Goal: Information Seeking & Learning: Learn about a topic

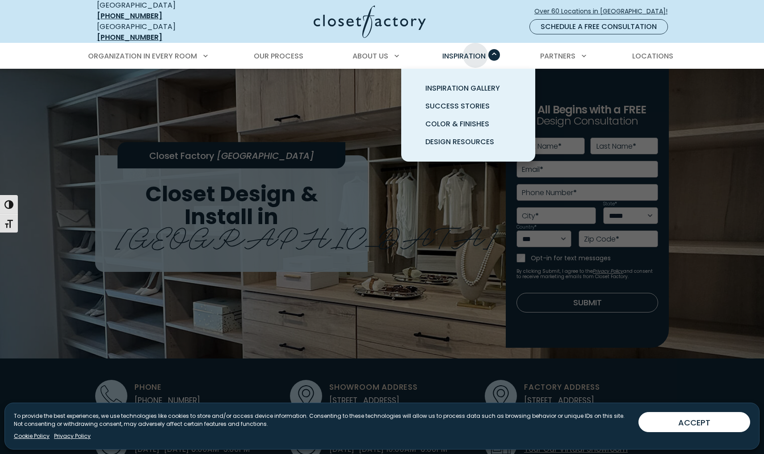
click at [475, 51] on span "Inspiration" at bounding box center [463, 56] width 43 height 10
click at [462, 84] on span "Inspiration Gallery" at bounding box center [462, 88] width 75 height 10
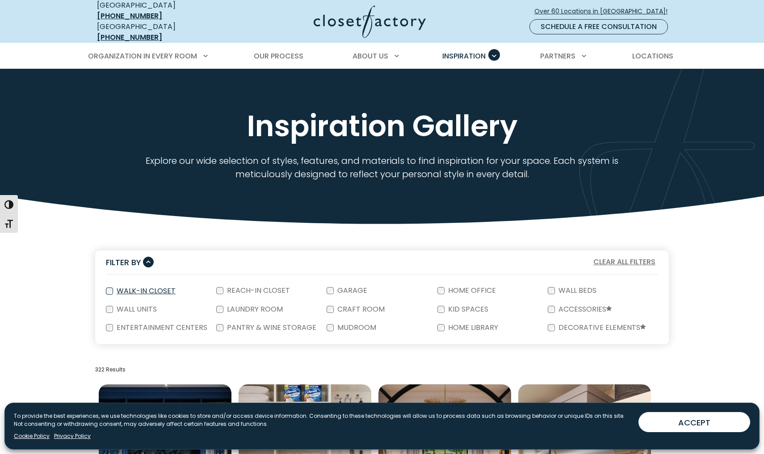
click at [164, 288] on label "Walk-In Closet" at bounding box center [145, 291] width 64 height 7
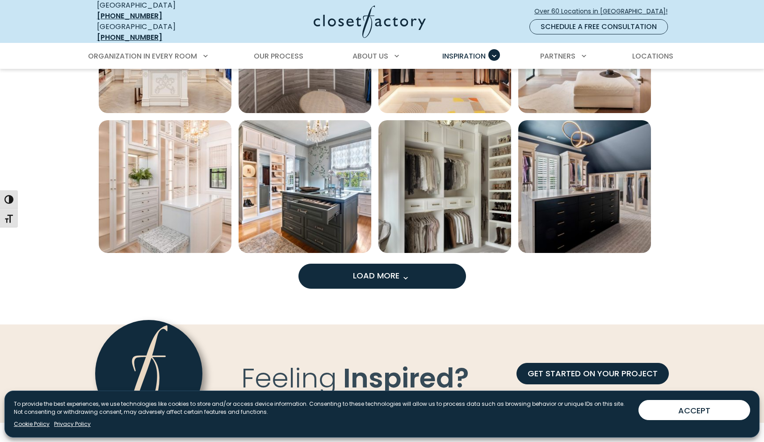
scroll to position [685, 0]
